Goal: Obtain resource: Download file/media

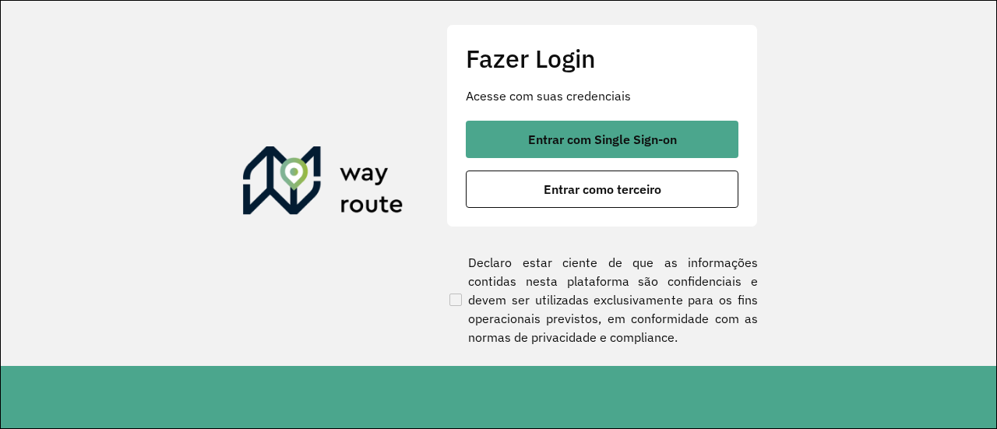
click at [589, 159] on div "Entrar com Single Sign-on Entrar como terceiro" at bounding box center [602, 164] width 273 height 87
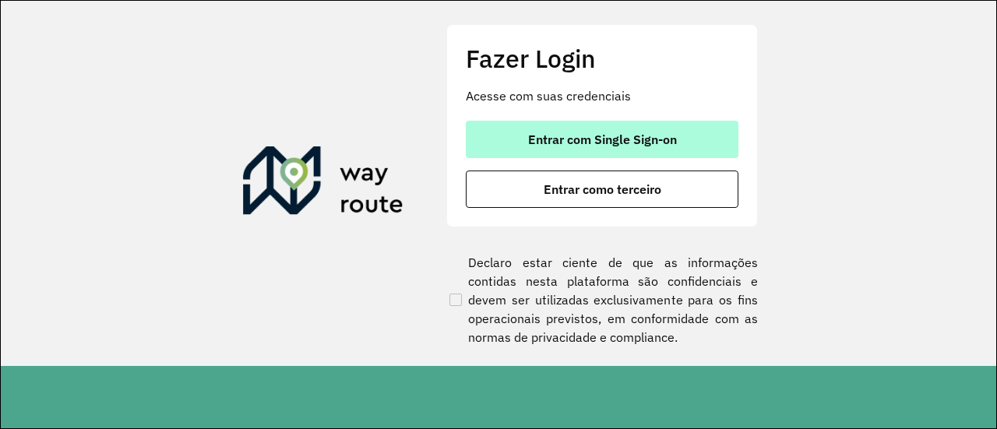
click at [585, 152] on button "Entrar com Single Sign-on" at bounding box center [602, 139] width 273 height 37
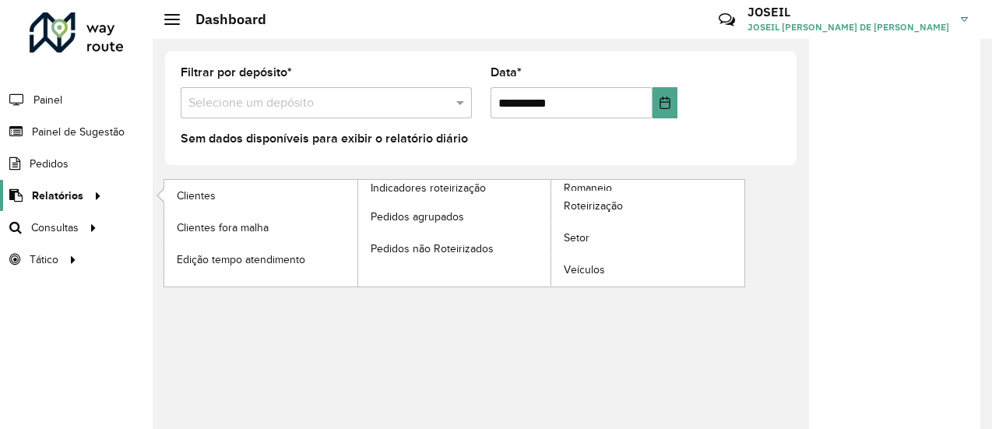
click at [68, 195] on span "Relatórios" at bounding box center [57, 196] width 51 height 16
click at [65, 189] on span "Relatórios" at bounding box center [57, 196] width 51 height 16
click at [187, 199] on span "Clientes" at bounding box center [198, 196] width 42 height 16
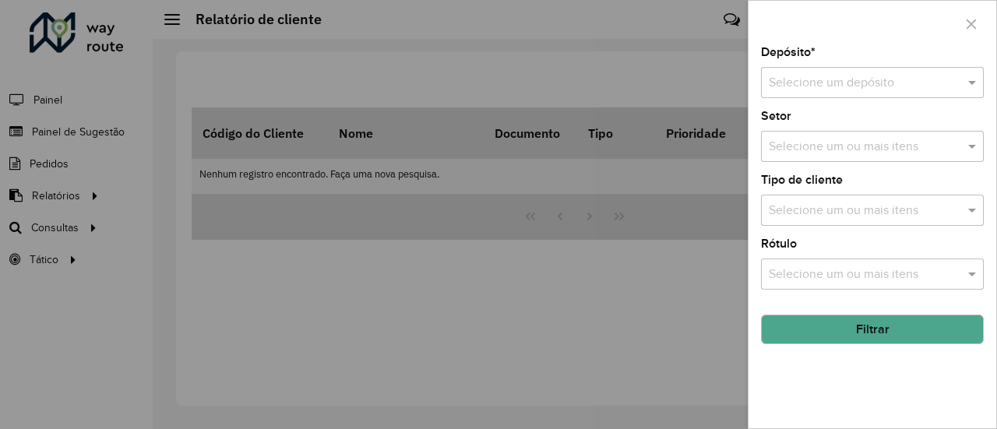
click at [841, 86] on input "text" at bounding box center [857, 83] width 176 height 19
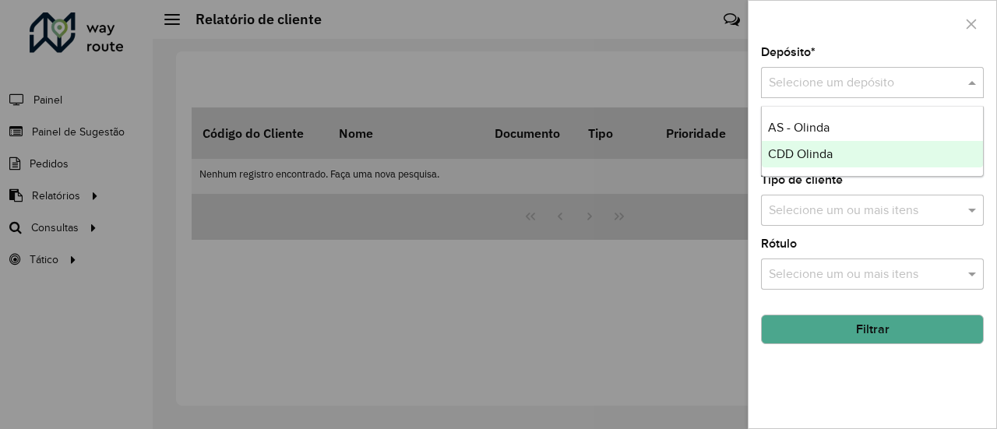
click at [789, 152] on span "CDD Olinda" at bounding box center [800, 153] width 65 height 13
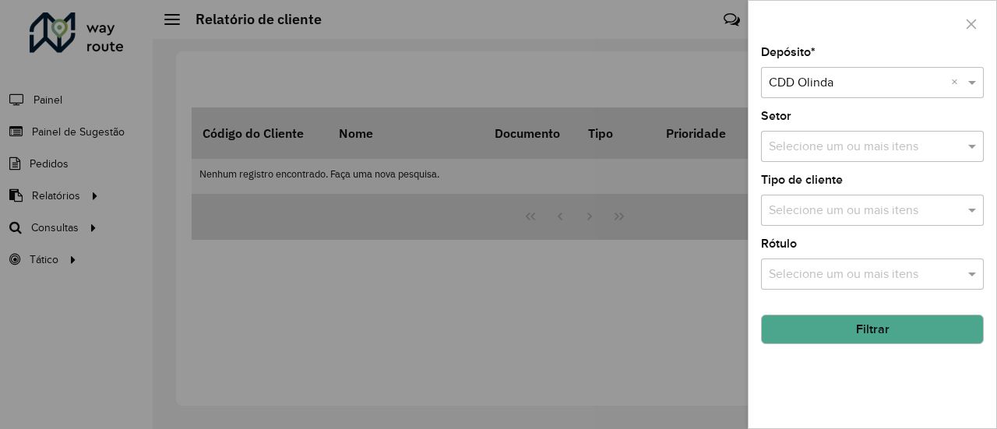
click at [866, 329] on button "Filtrar" at bounding box center [872, 330] width 223 height 30
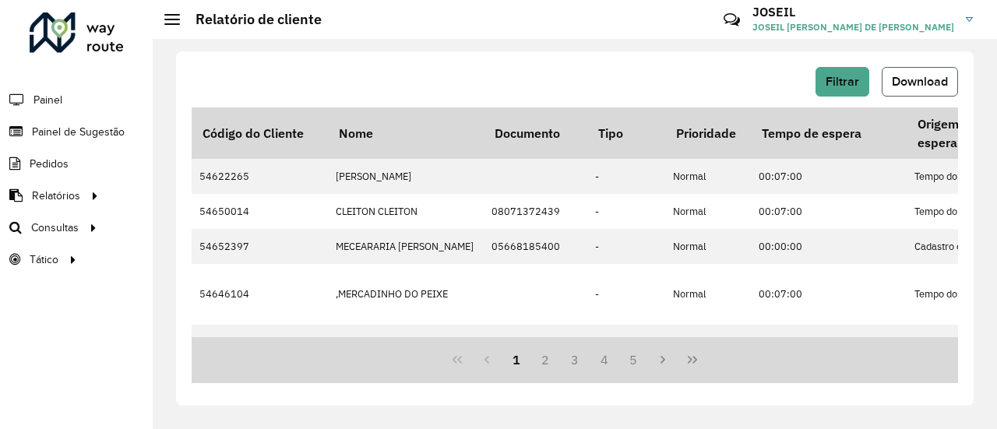
click at [921, 77] on span "Download" at bounding box center [920, 81] width 56 height 13
